Goal: Task Accomplishment & Management: Manage account settings

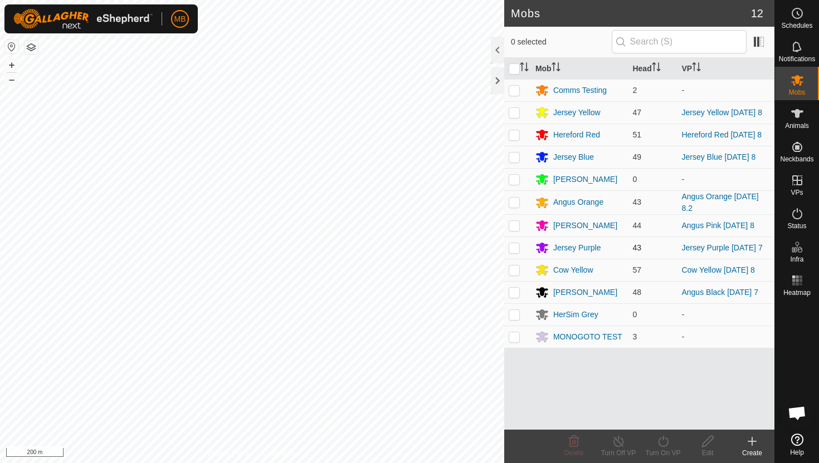
click at [514, 252] on p-checkbox at bounding box center [514, 247] width 11 height 9
checkbox input "true"
click at [571, 443] on icon at bounding box center [573, 441] width 13 height 13
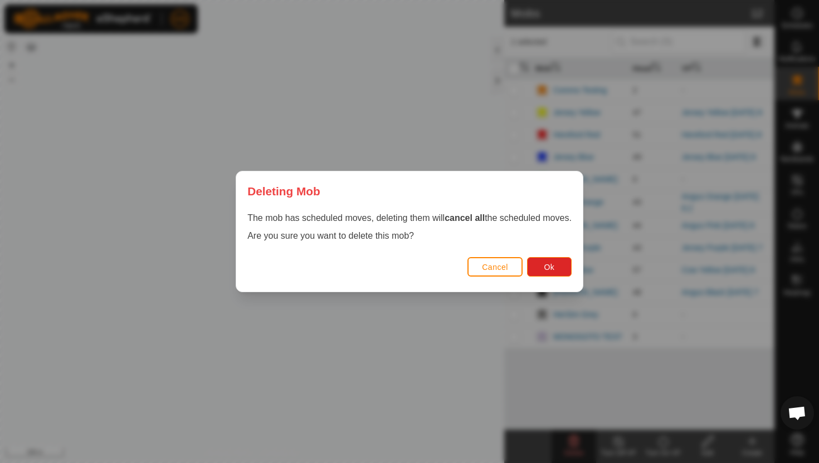
click at [505, 269] on span "Cancel" at bounding box center [495, 267] width 26 height 9
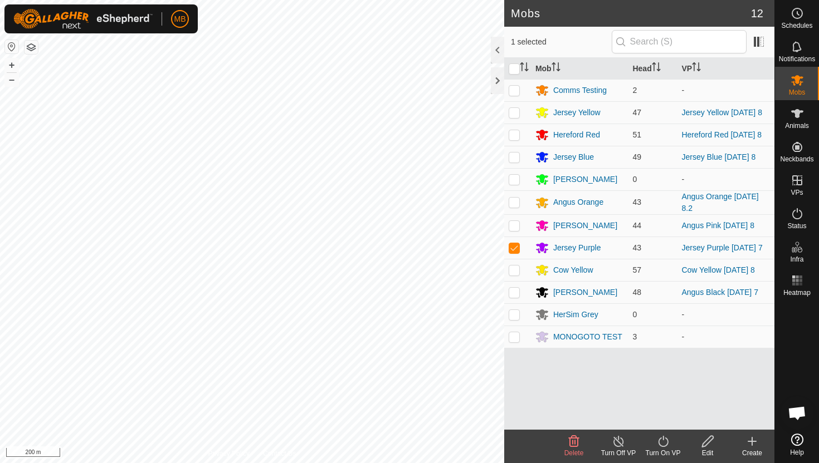
click at [575, 443] on icon at bounding box center [573, 441] width 13 height 13
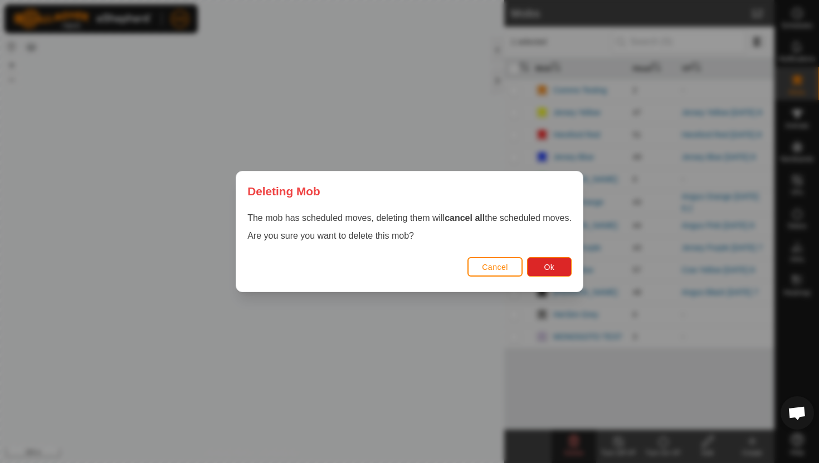
click at [504, 264] on span "Cancel" at bounding box center [495, 267] width 26 height 9
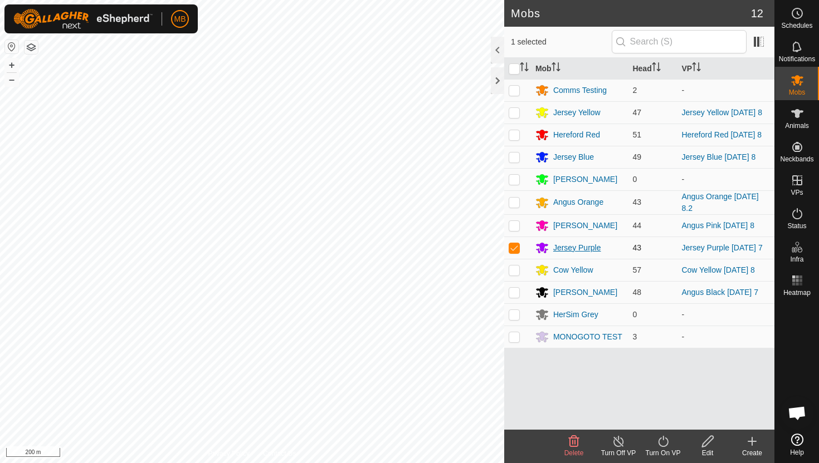
click at [587, 254] on div "Jersey Purple" at bounding box center [577, 248] width 48 height 12
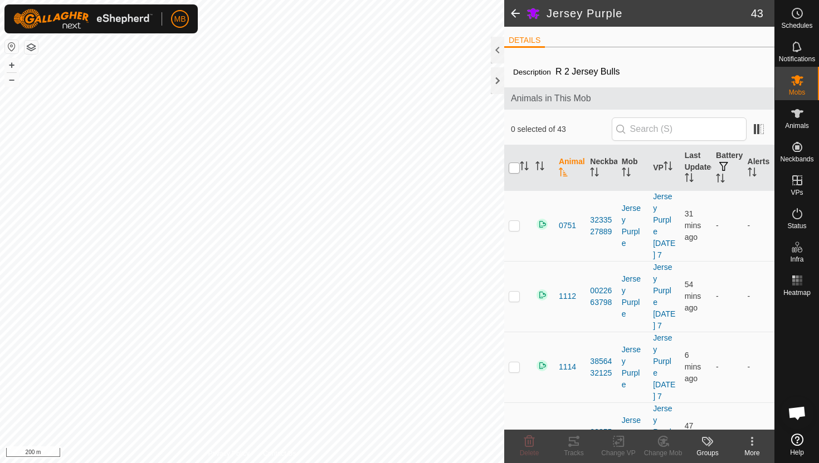
click at [514, 166] on input "checkbox" at bounding box center [514, 168] width 11 height 11
checkbox input "true"
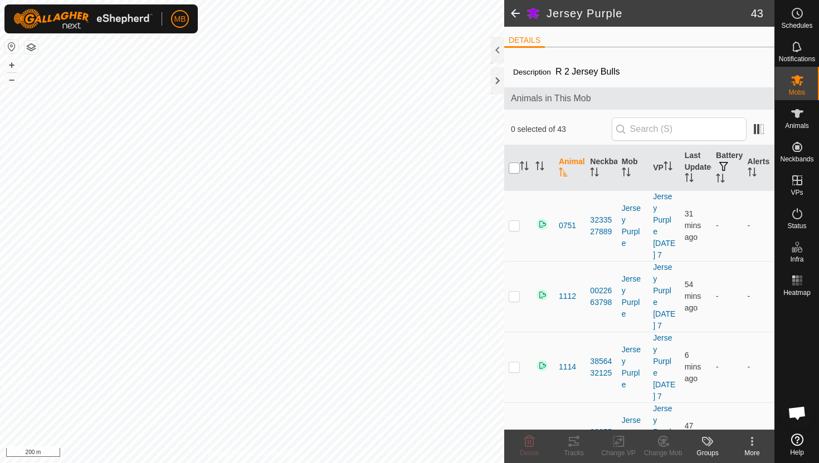
checkbox input "true"
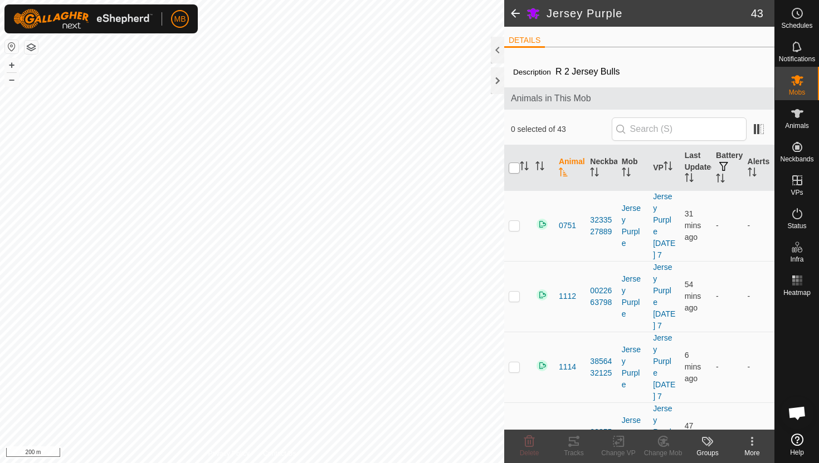
checkbox input "true"
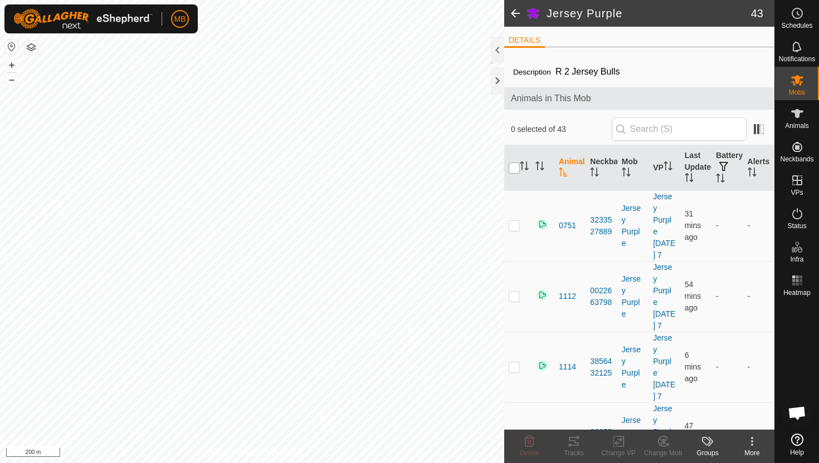
checkbox input "true"
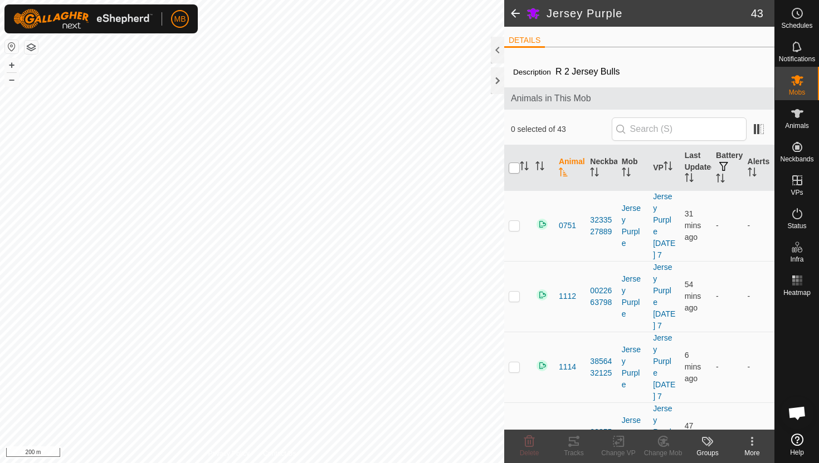
checkbox input "true"
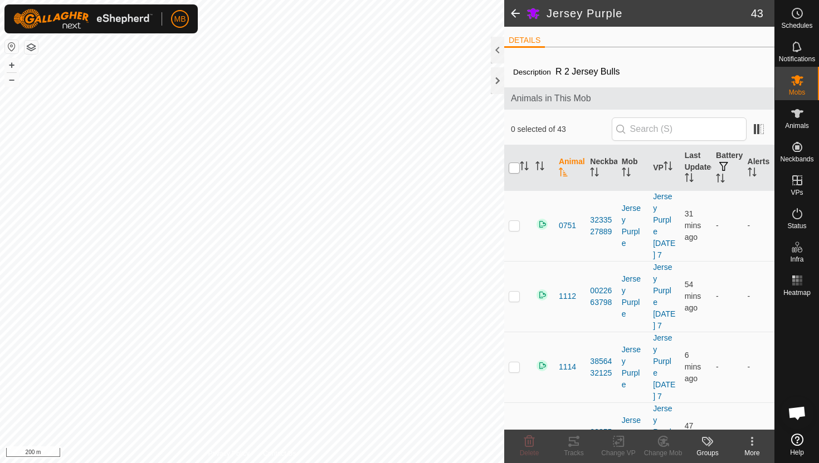
checkbox input "true"
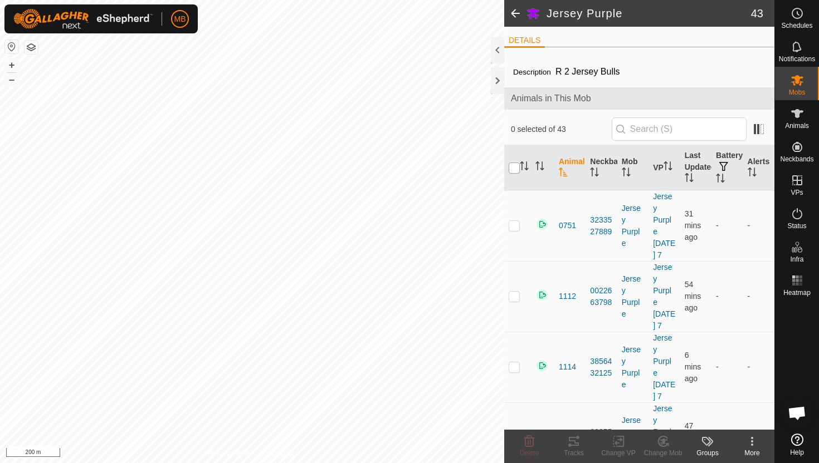
checkbox input "true"
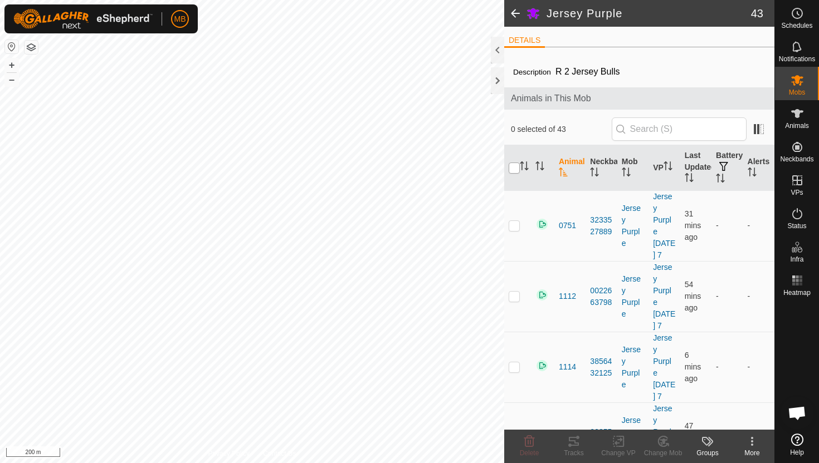
checkbox input "true"
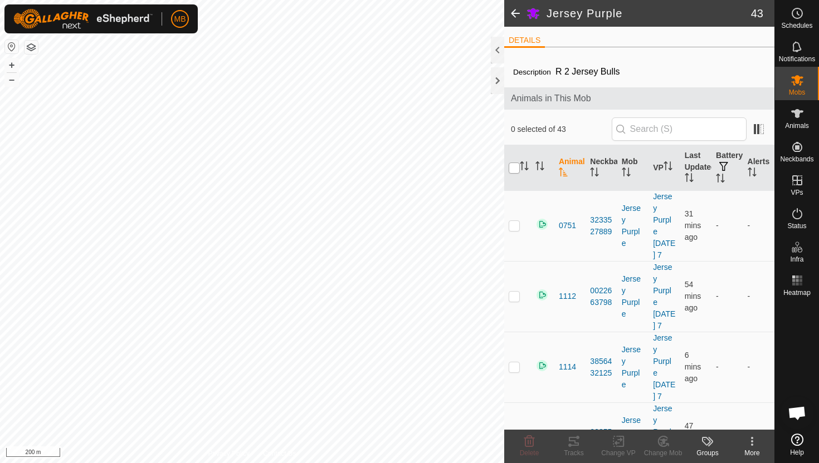
checkbox input "true"
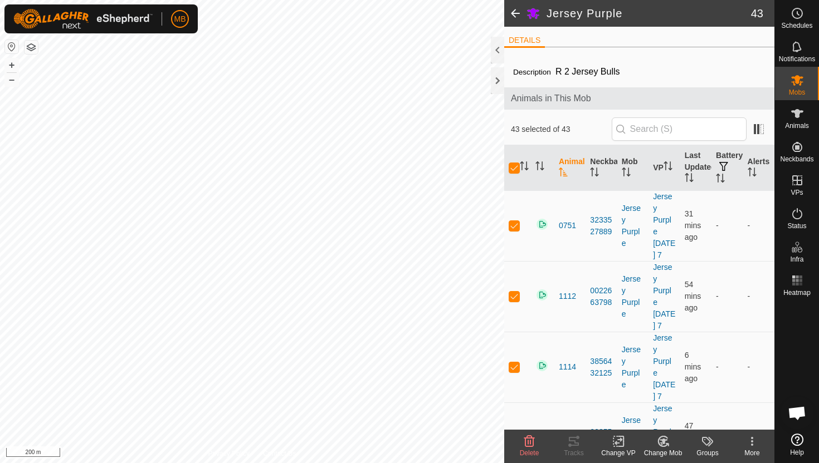
click at [528, 443] on icon at bounding box center [529, 441] width 11 height 11
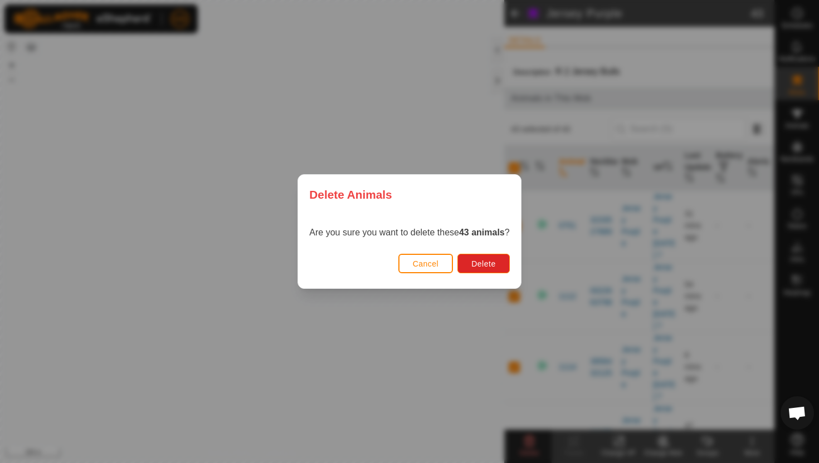
click at [416, 118] on div "Delete Animals Are you sure you want to delete these 43 animals ? Cancel Delete" at bounding box center [409, 231] width 819 height 463
click at [424, 260] on span "Cancel" at bounding box center [426, 264] width 26 height 9
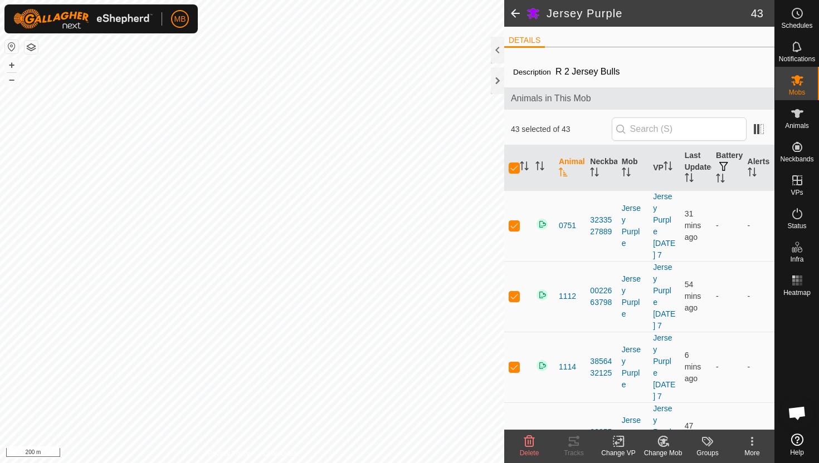
click at [529, 450] on span "Delete" at bounding box center [529, 454] width 19 height 8
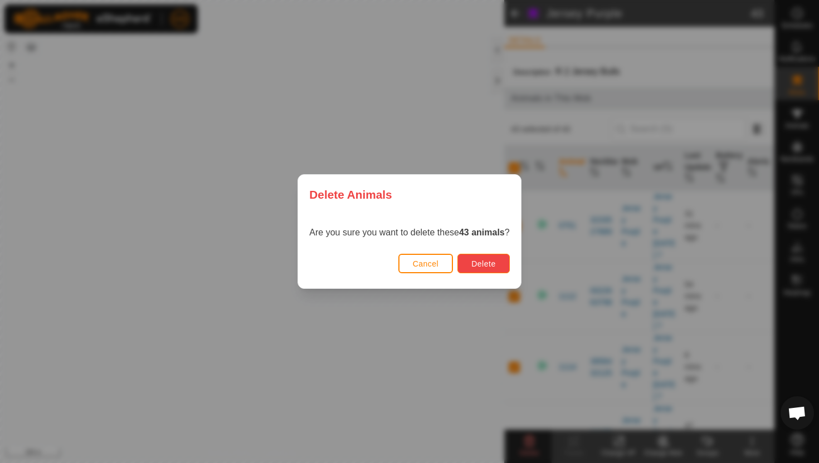
click at [496, 268] on button "Delete" at bounding box center [483, 263] width 52 height 19
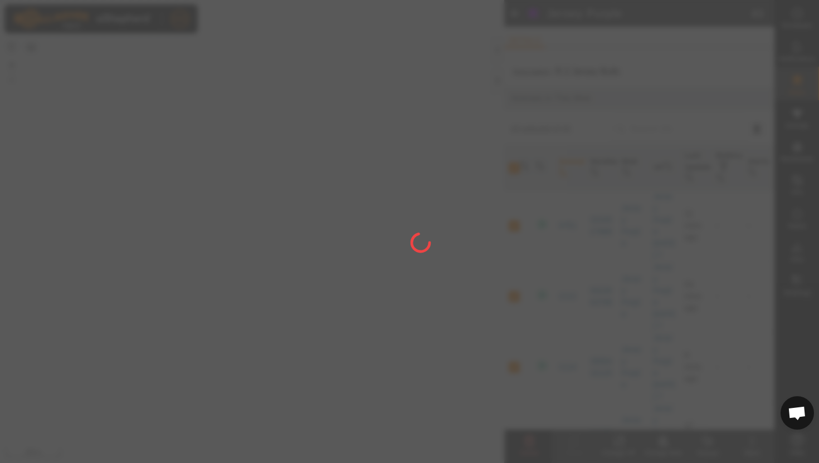
checkbox input "false"
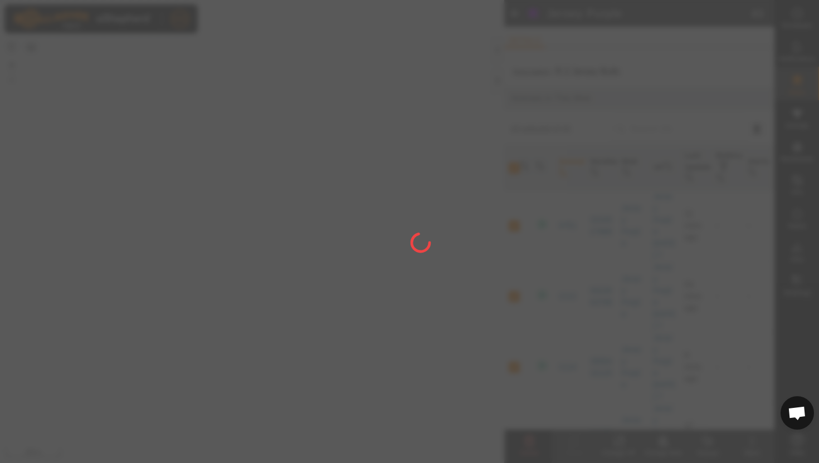
checkbox input "false"
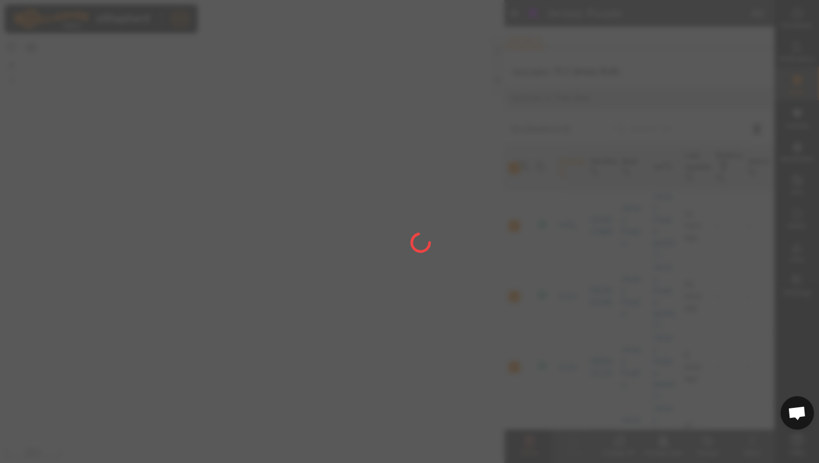
checkbox input "false"
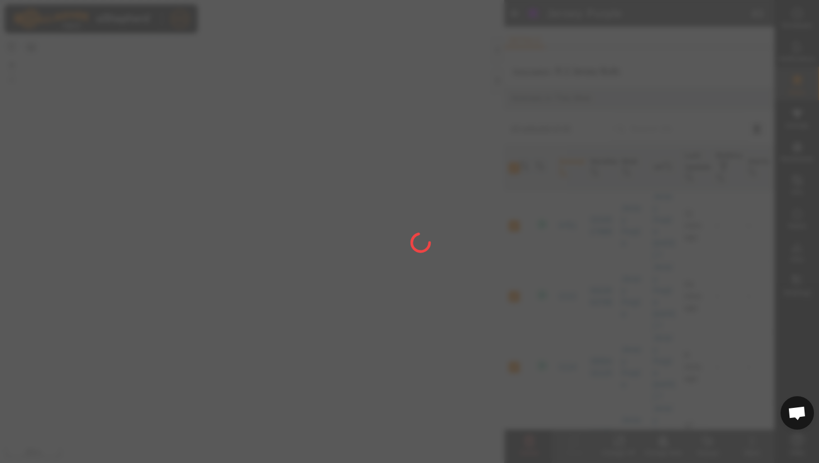
checkbox input "false"
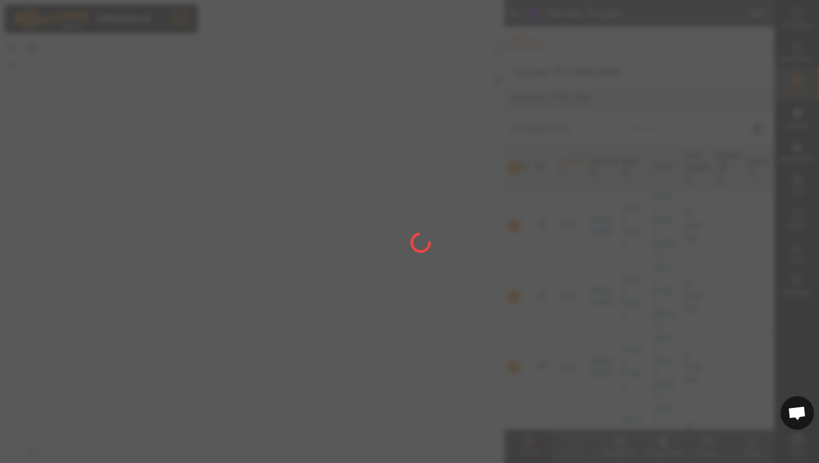
checkbox input "false"
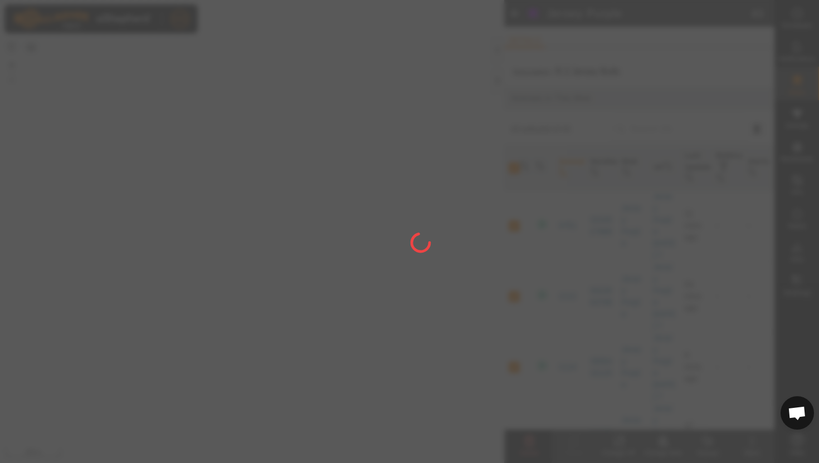
checkbox input "false"
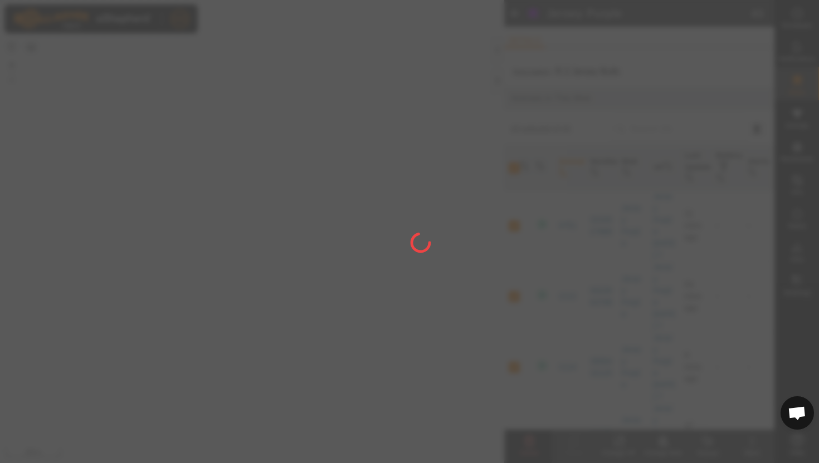
checkbox input "false"
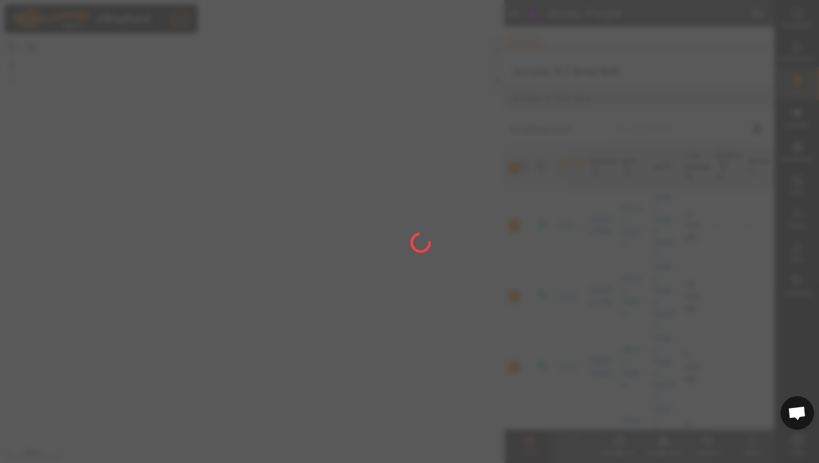
checkbox input "false"
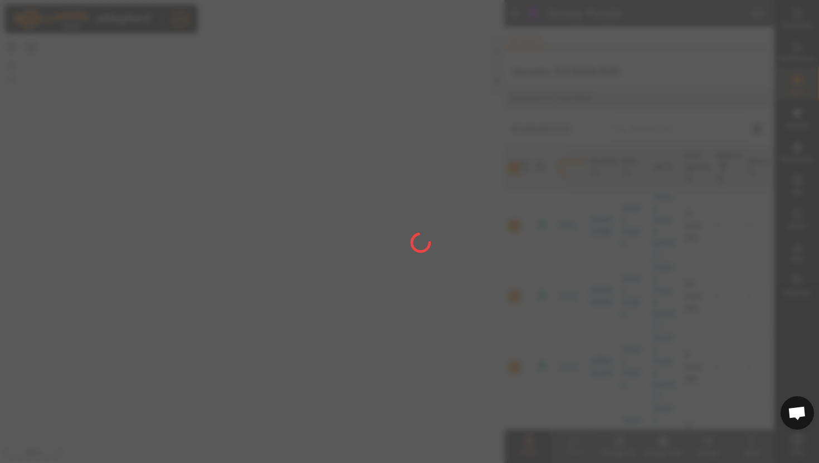
checkbox input "false"
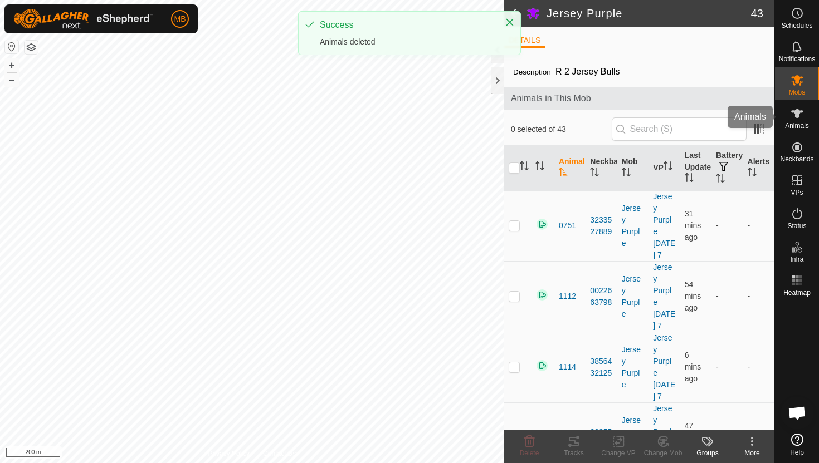
click at [794, 123] on span "Animals" at bounding box center [797, 126] width 24 height 7
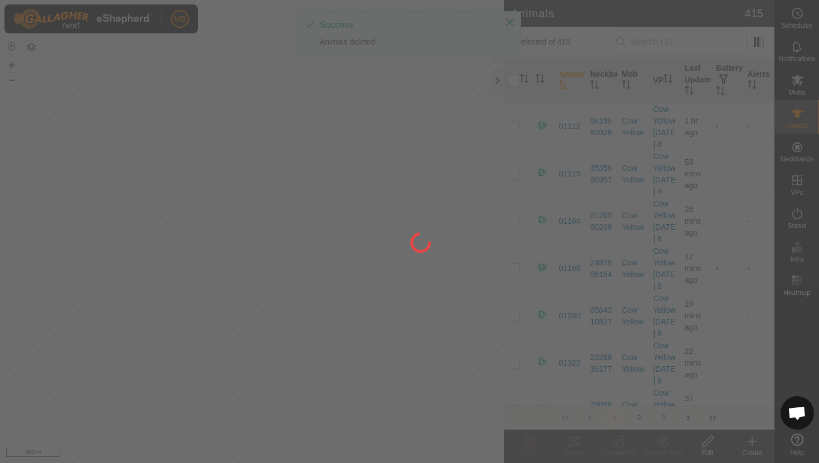
click at [794, 81] on div at bounding box center [409, 231] width 819 height 463
click at [796, 78] on div at bounding box center [409, 231] width 819 height 463
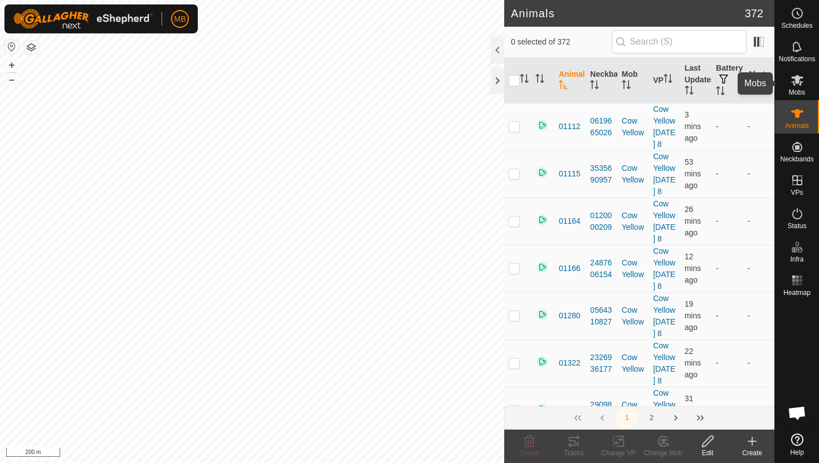
click at [794, 84] on icon at bounding box center [797, 80] width 12 height 11
